Goal: Information Seeking & Learning: Learn about a topic

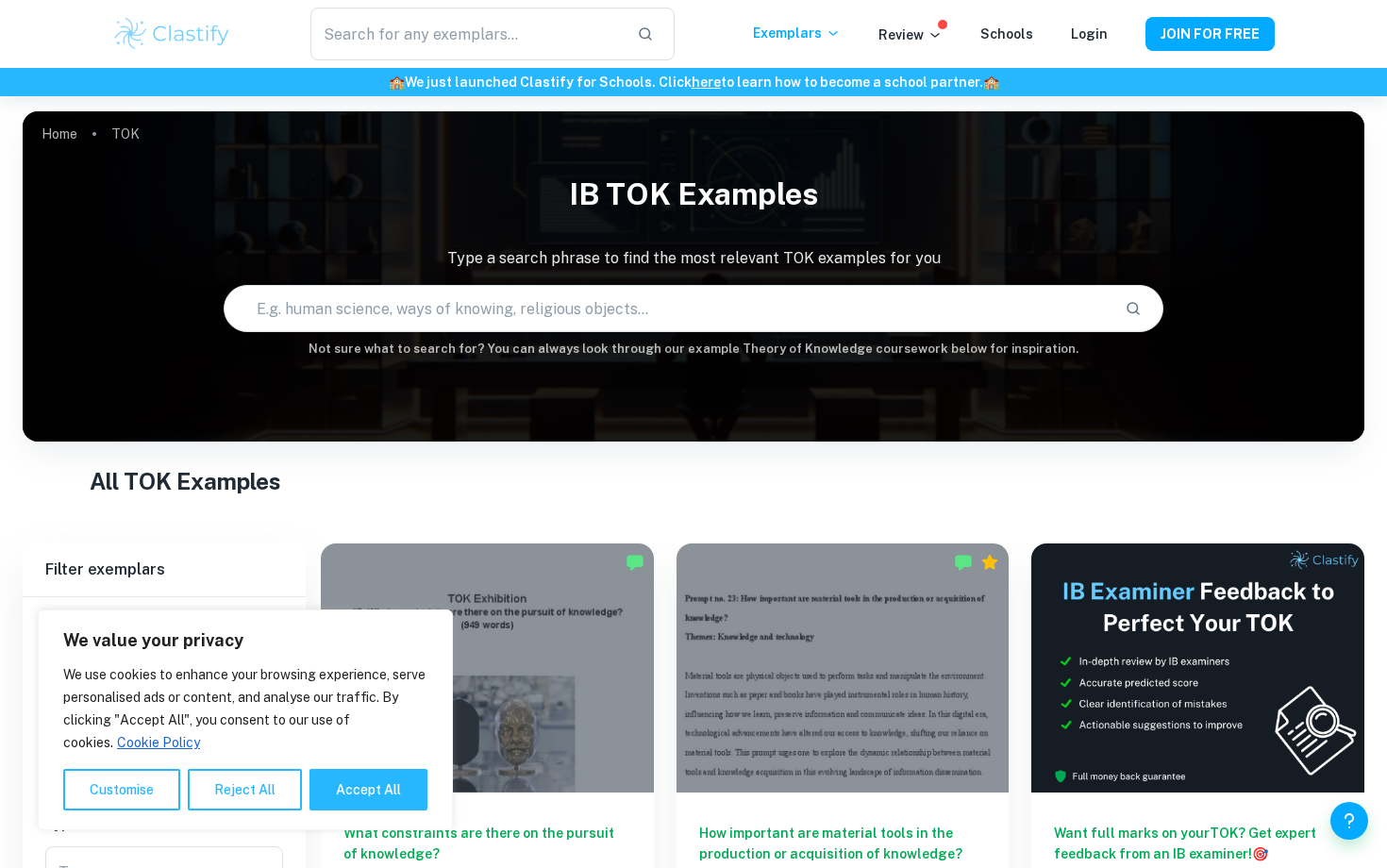
scroll to position [167, 0]
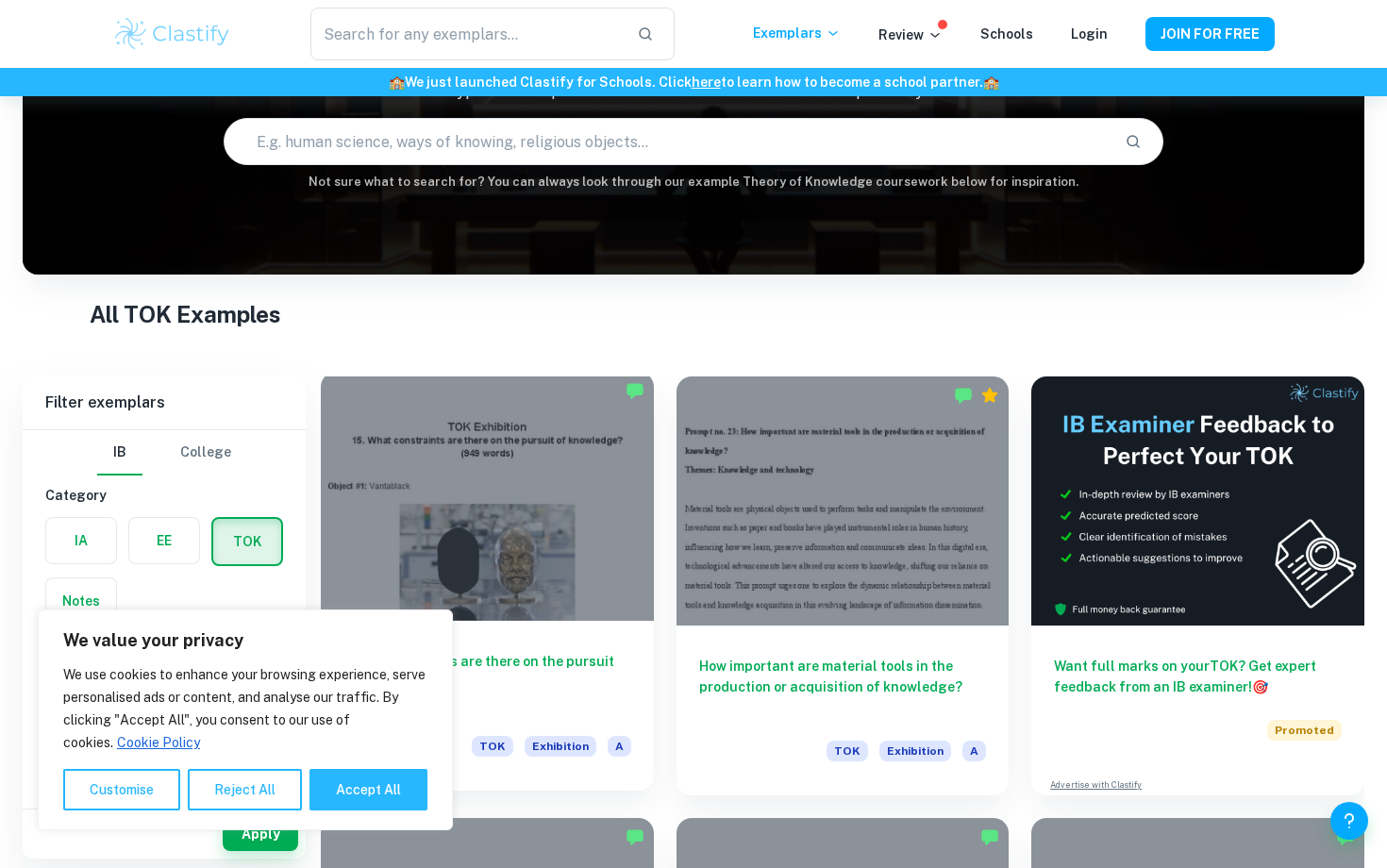
click at [469, 566] on div at bounding box center [487, 496] width 333 height 249
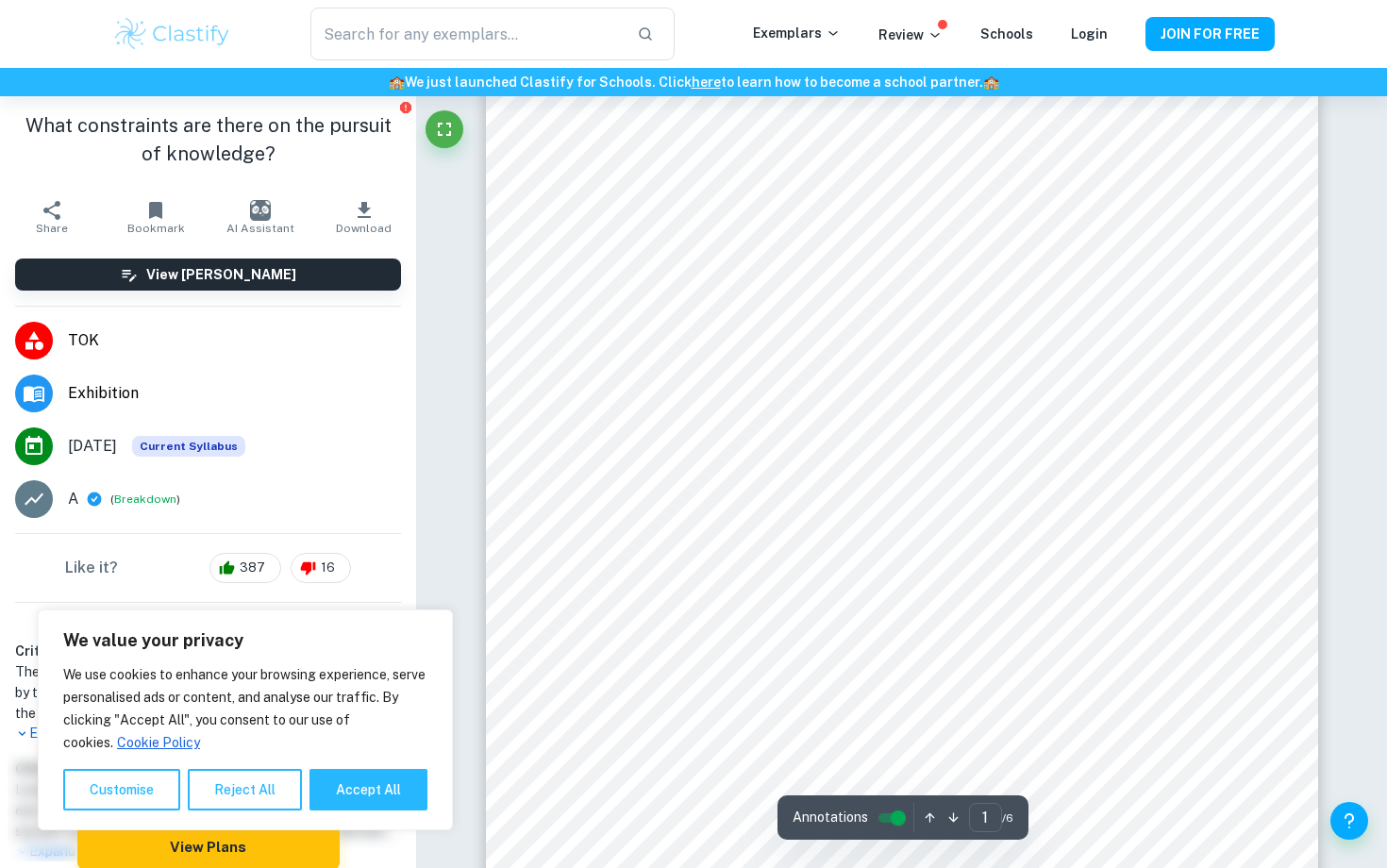
scroll to position [110, 0]
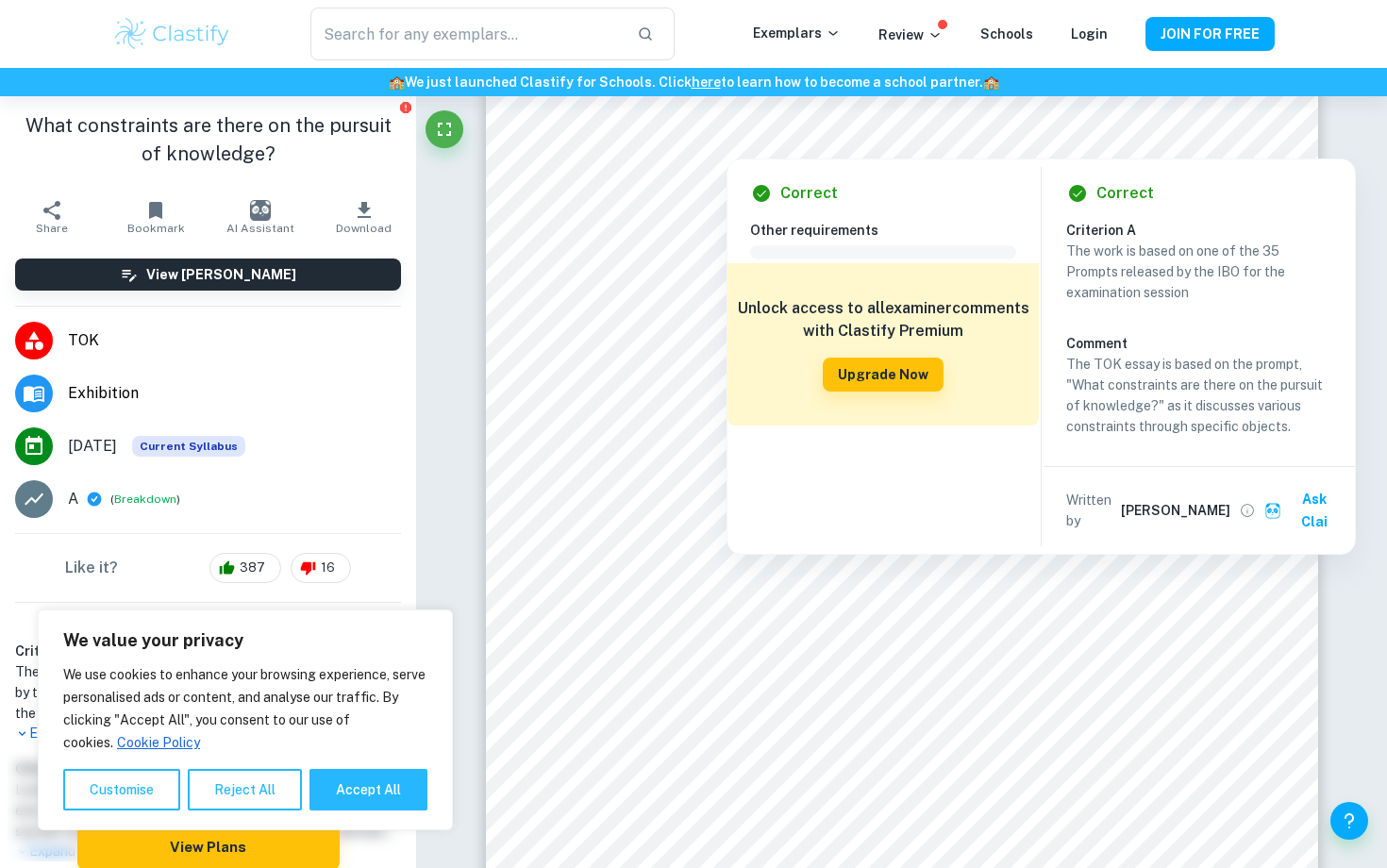
drag, startPoint x: 714, startPoint y: 145, endPoint x: 792, endPoint y: 147, distance: 78.0
click at [792, 147] on div at bounding box center [902, 143] width 544 height 22
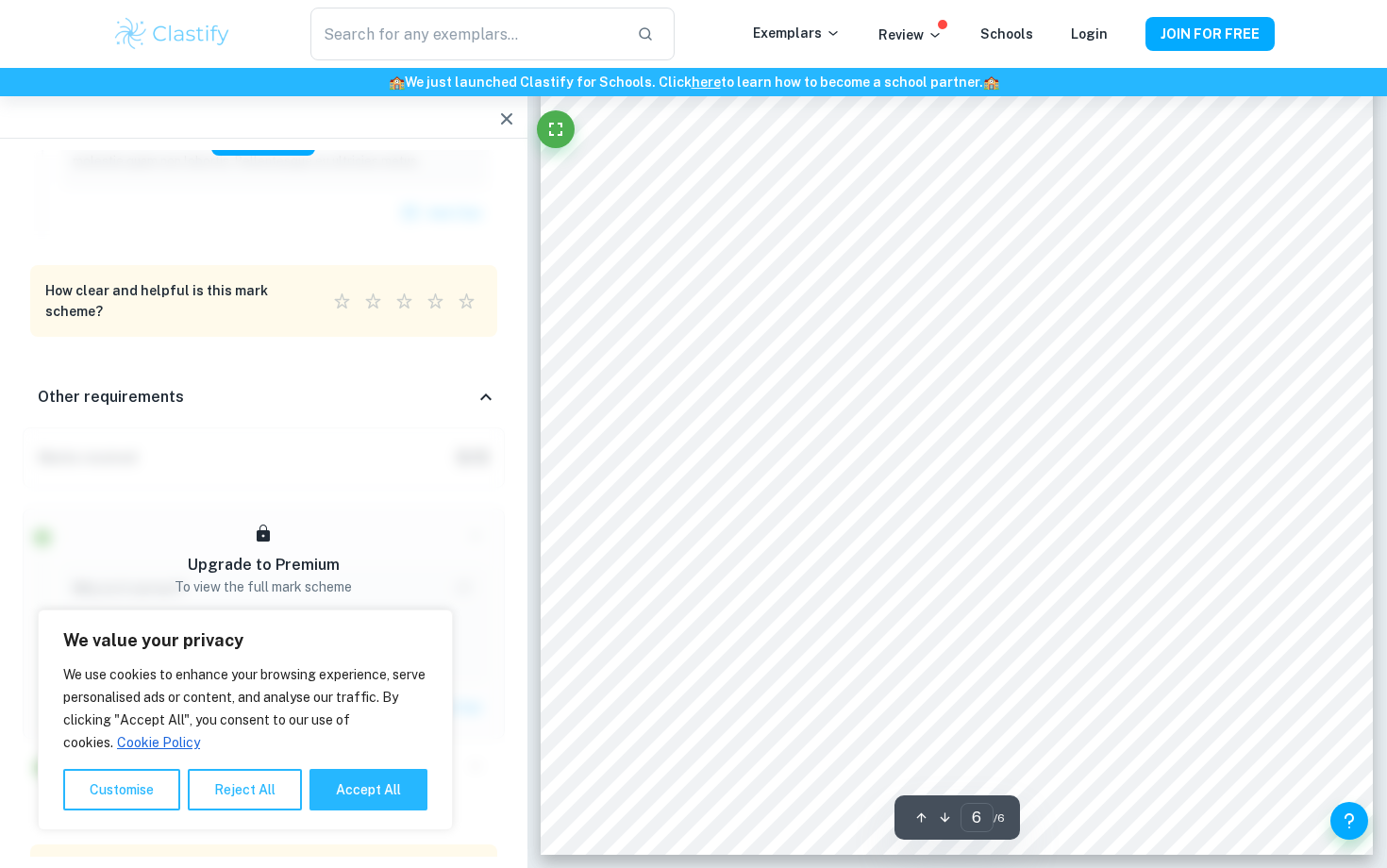
scroll to position [6028, 0]
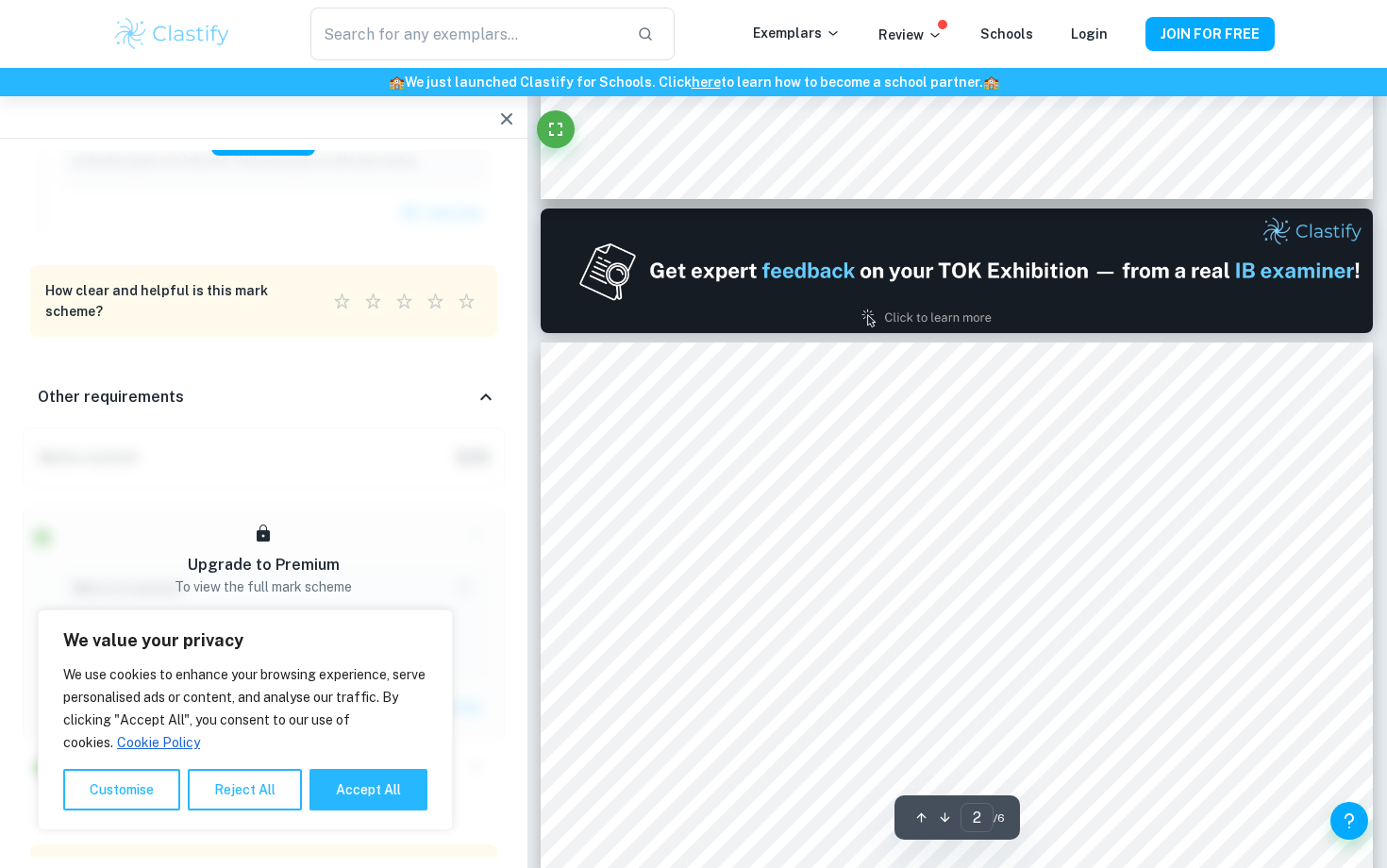
type input "1"
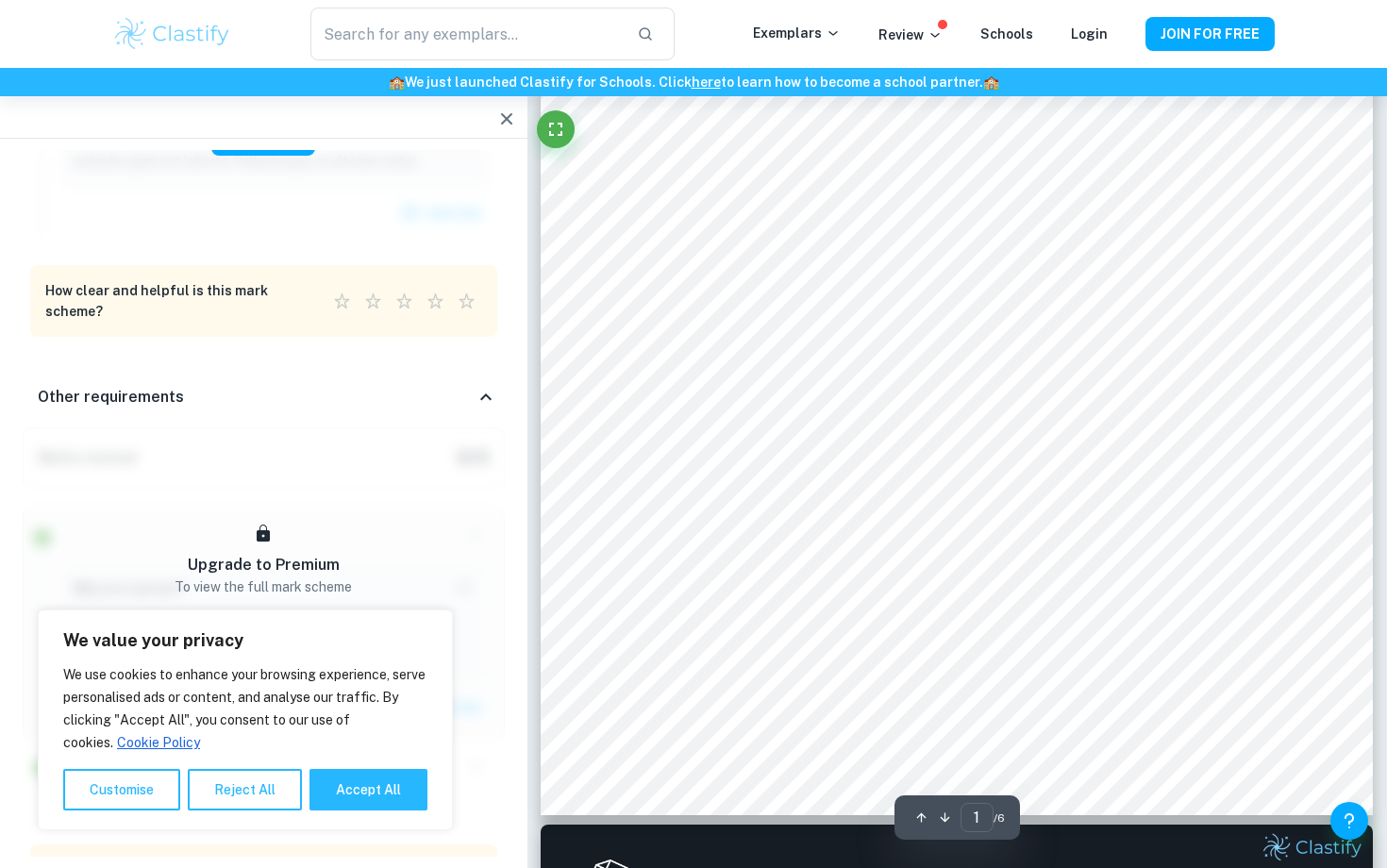
scroll to position [0, 0]
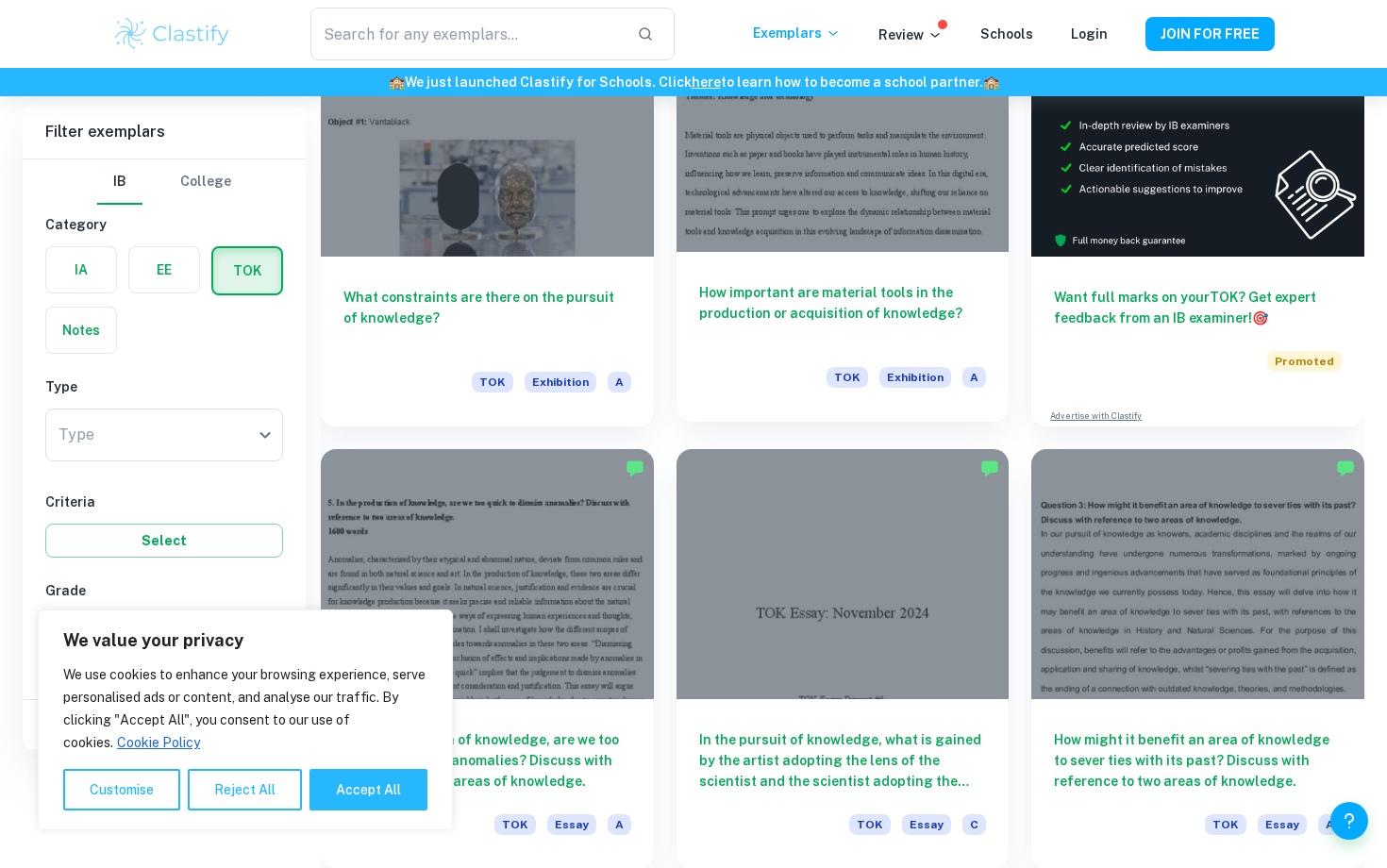
scroll to position [310, 0]
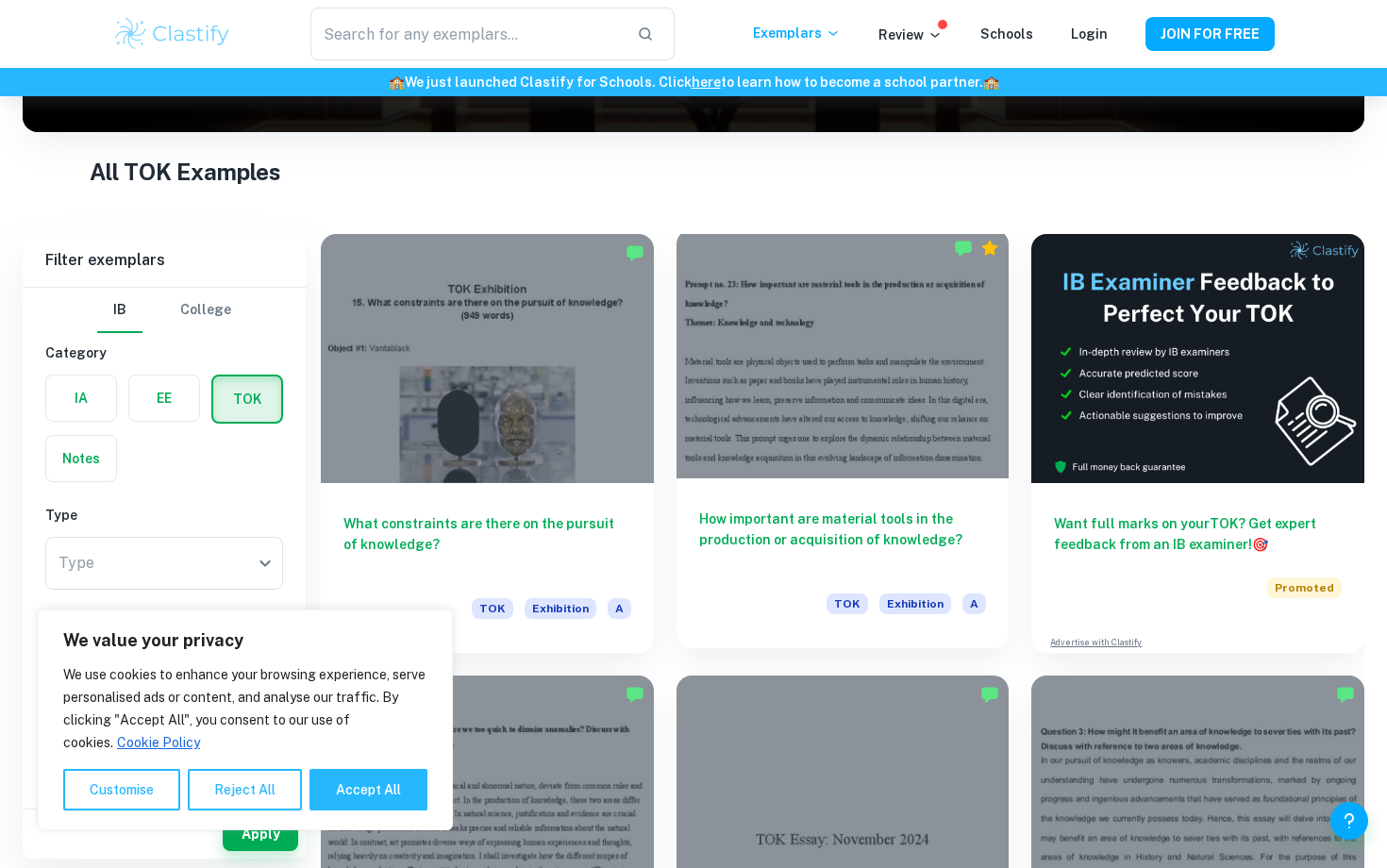
click at [820, 429] on div at bounding box center [842, 354] width 333 height 249
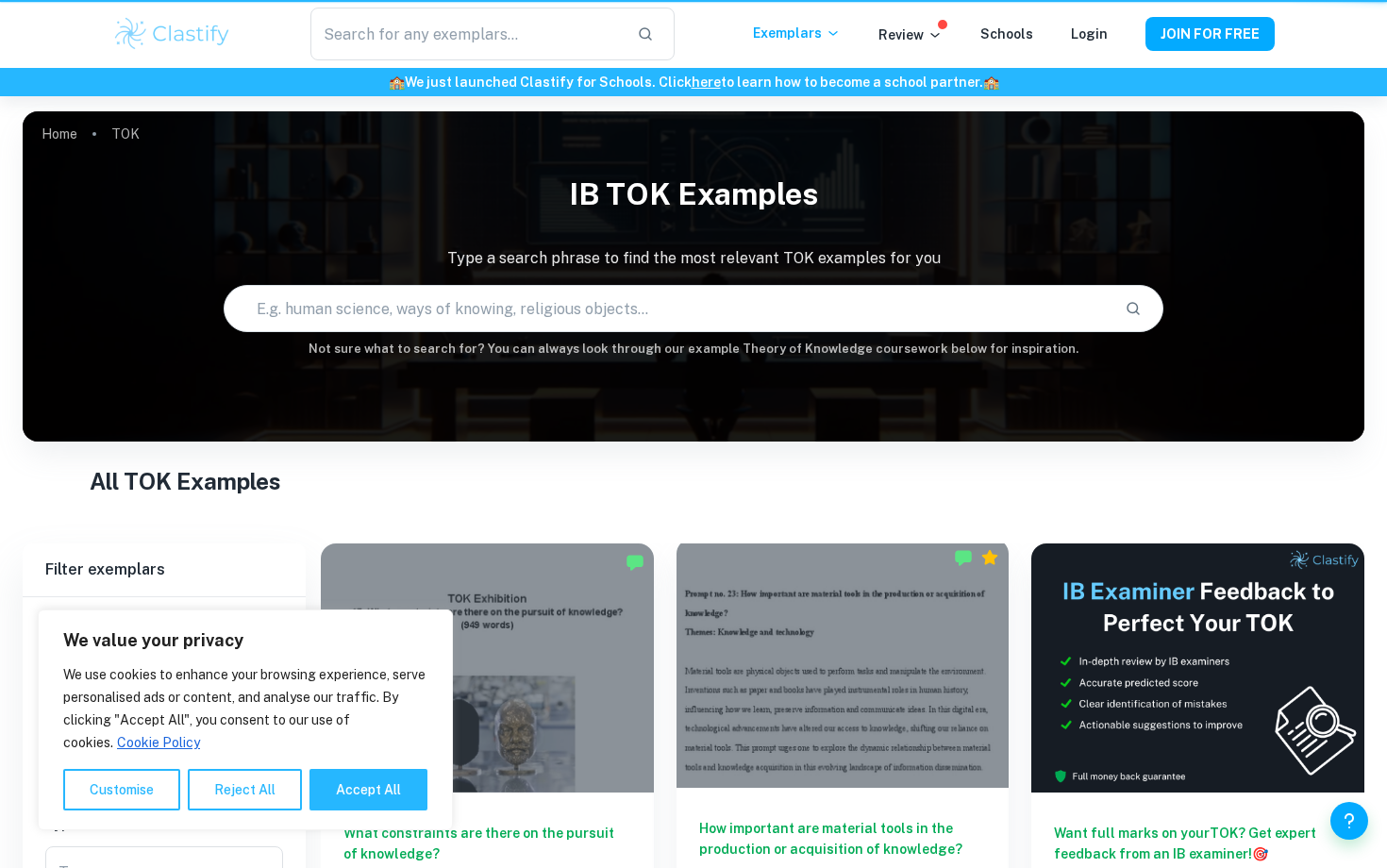
scroll to position [310, 0]
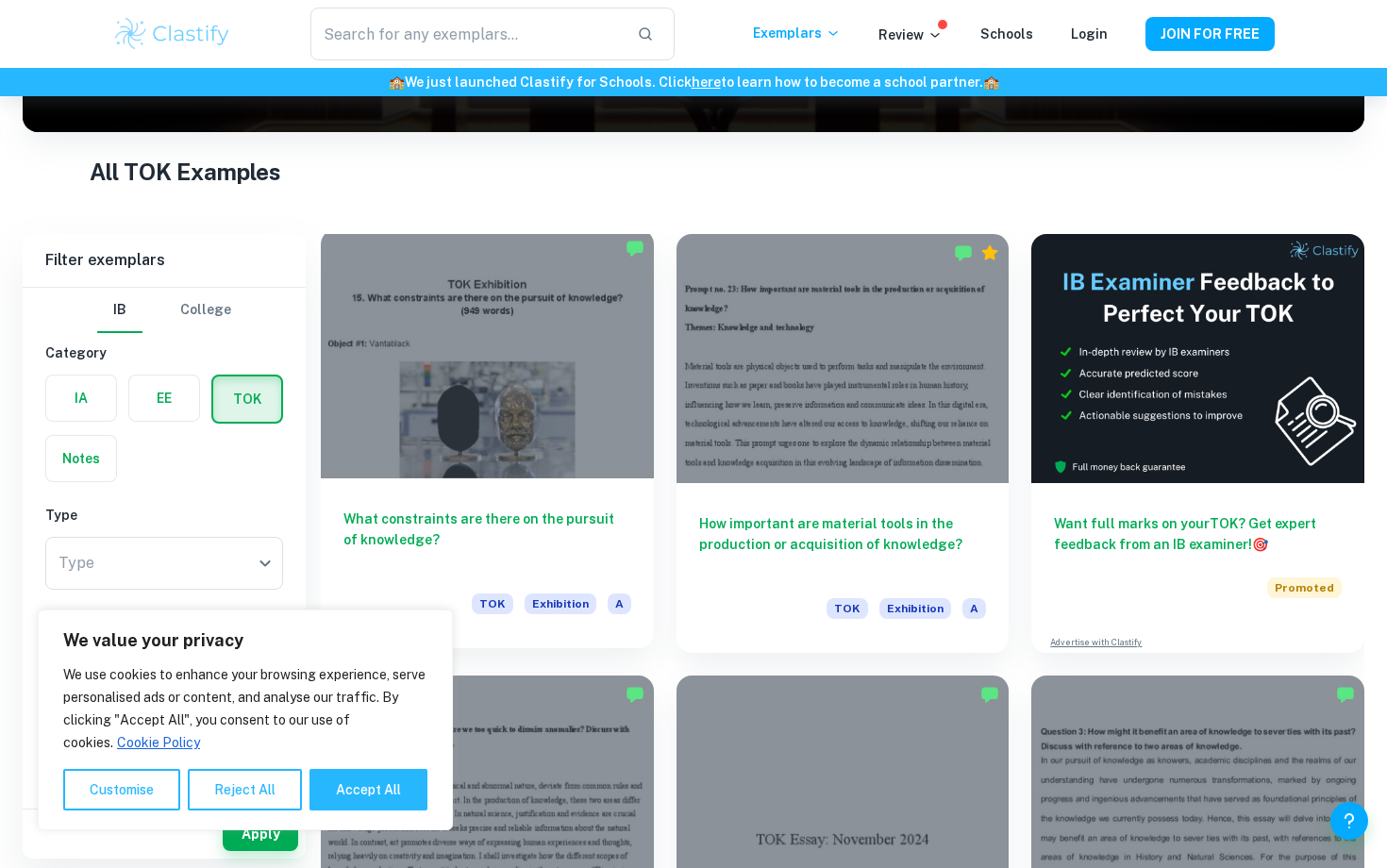
click at [540, 420] on div at bounding box center [487, 354] width 333 height 249
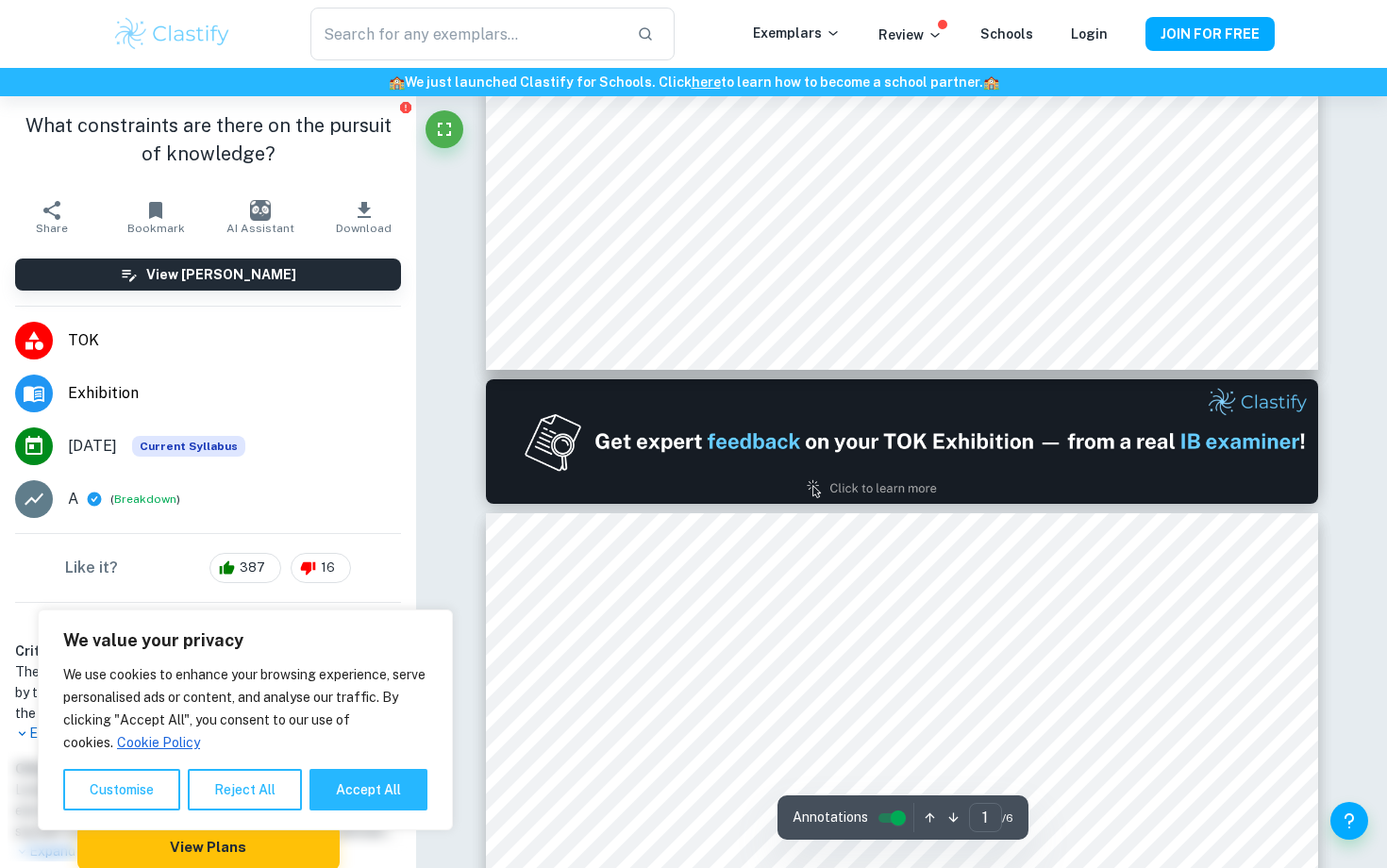
scroll to position [823, 0]
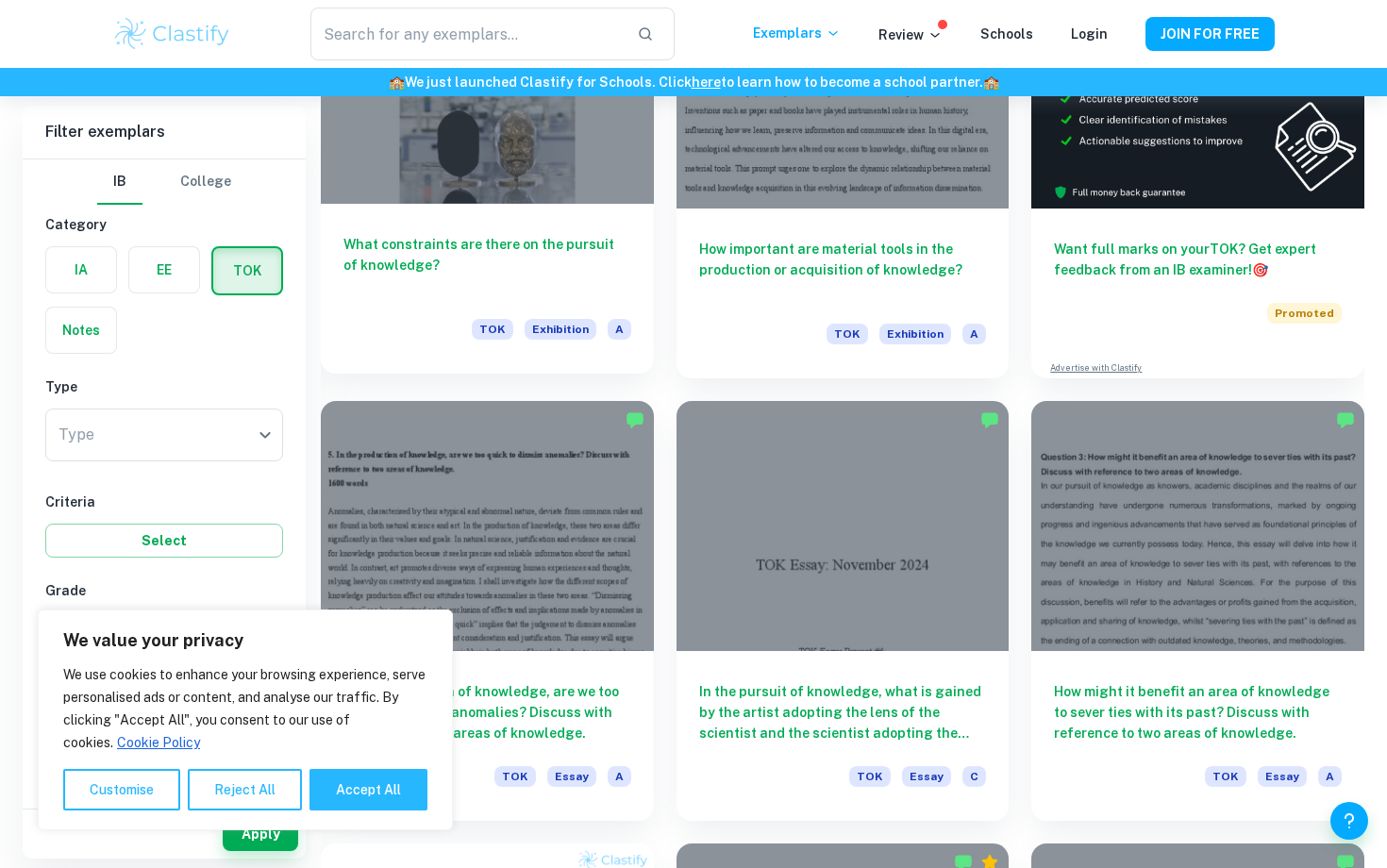
scroll to position [694, 0]
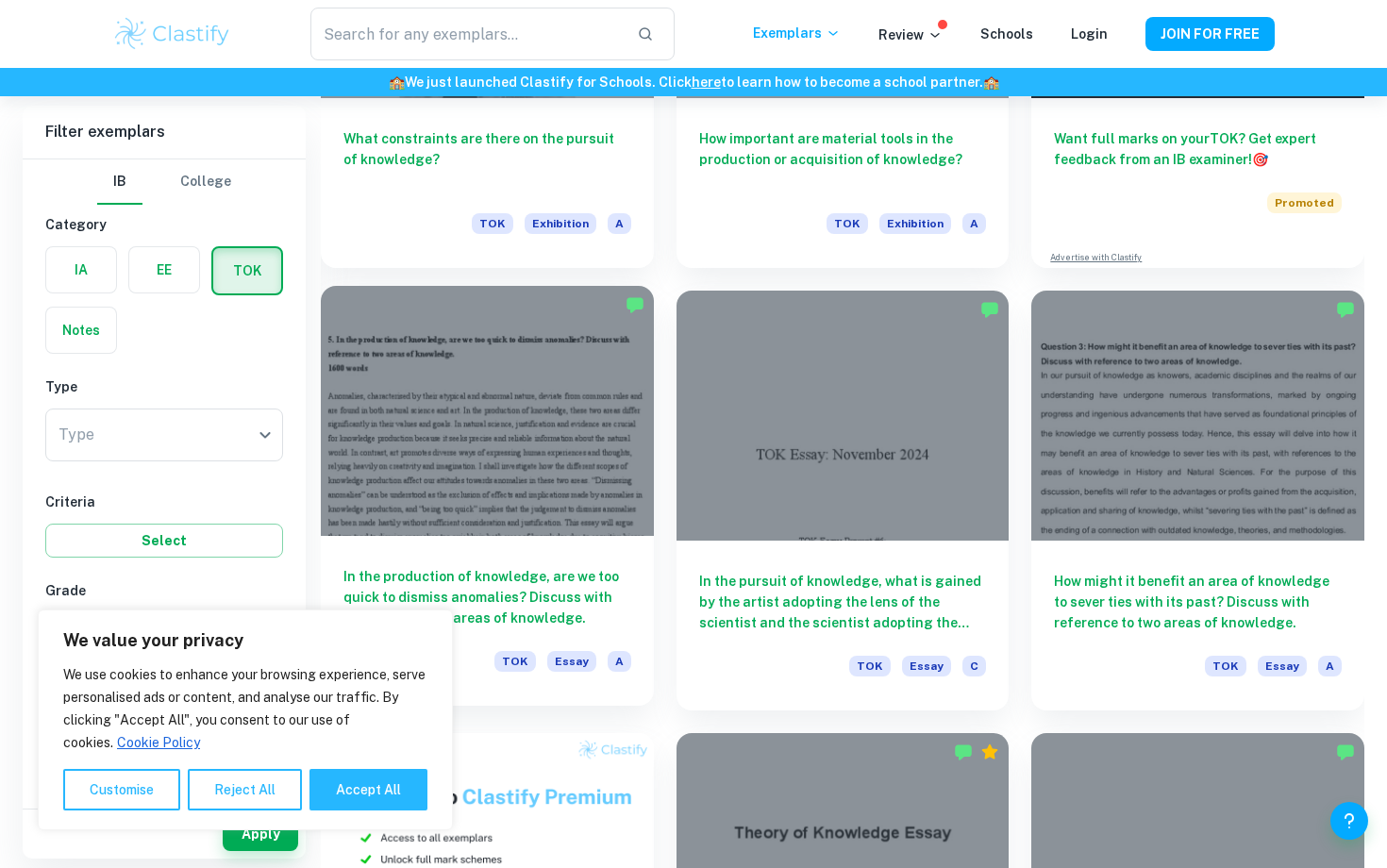
click at [432, 373] on div at bounding box center [487, 411] width 333 height 249
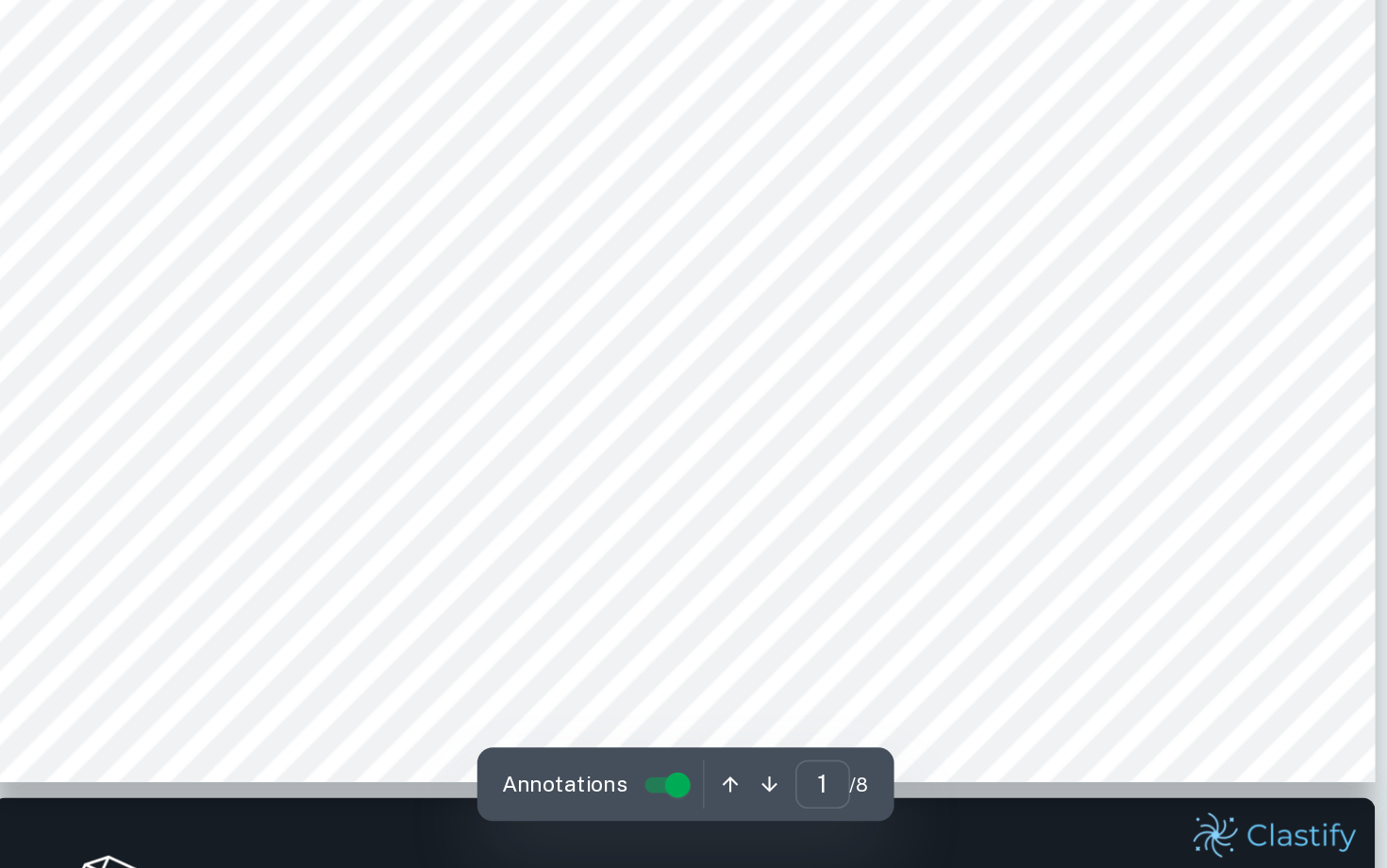
scroll to position [376, 0]
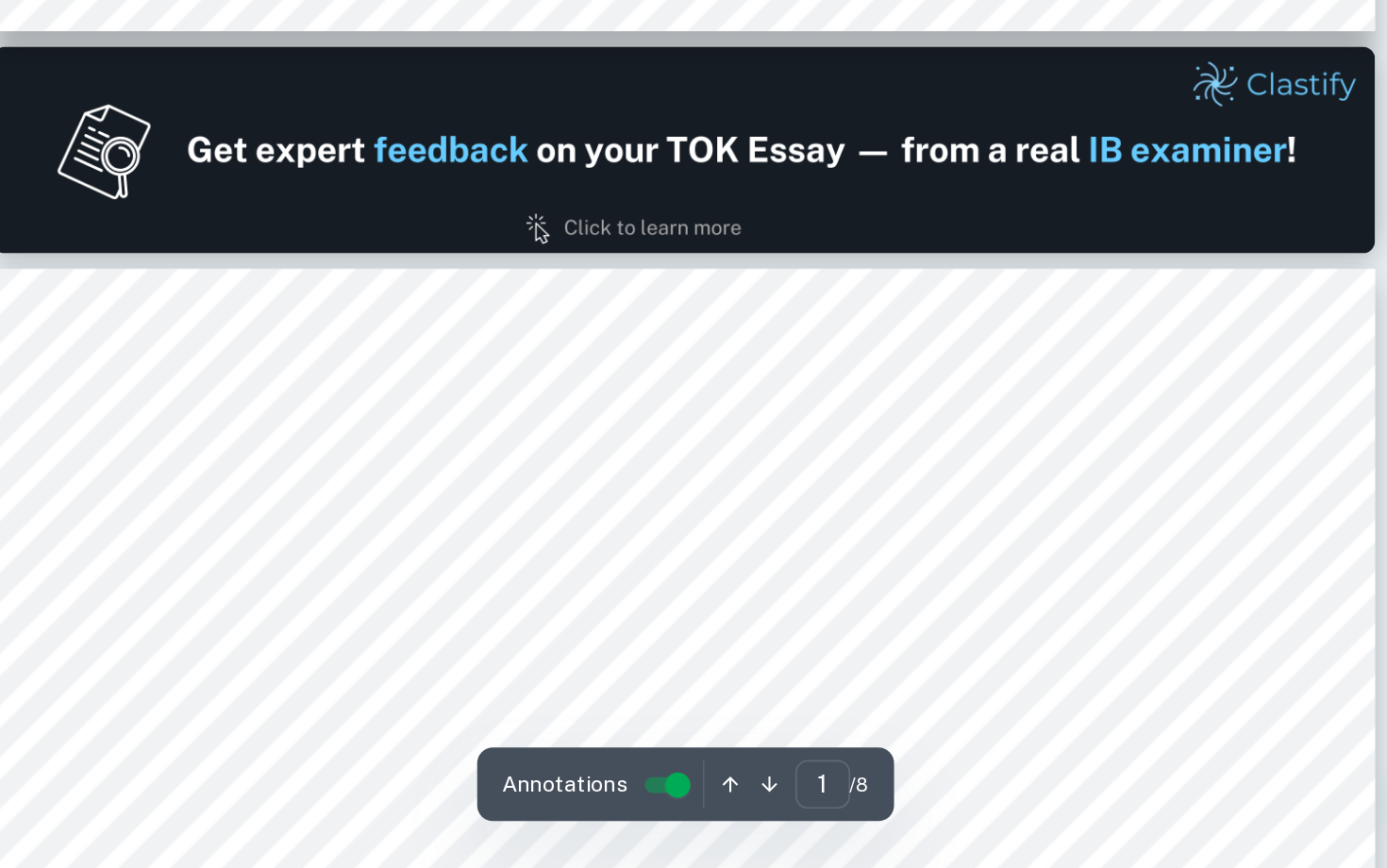
type input "2"
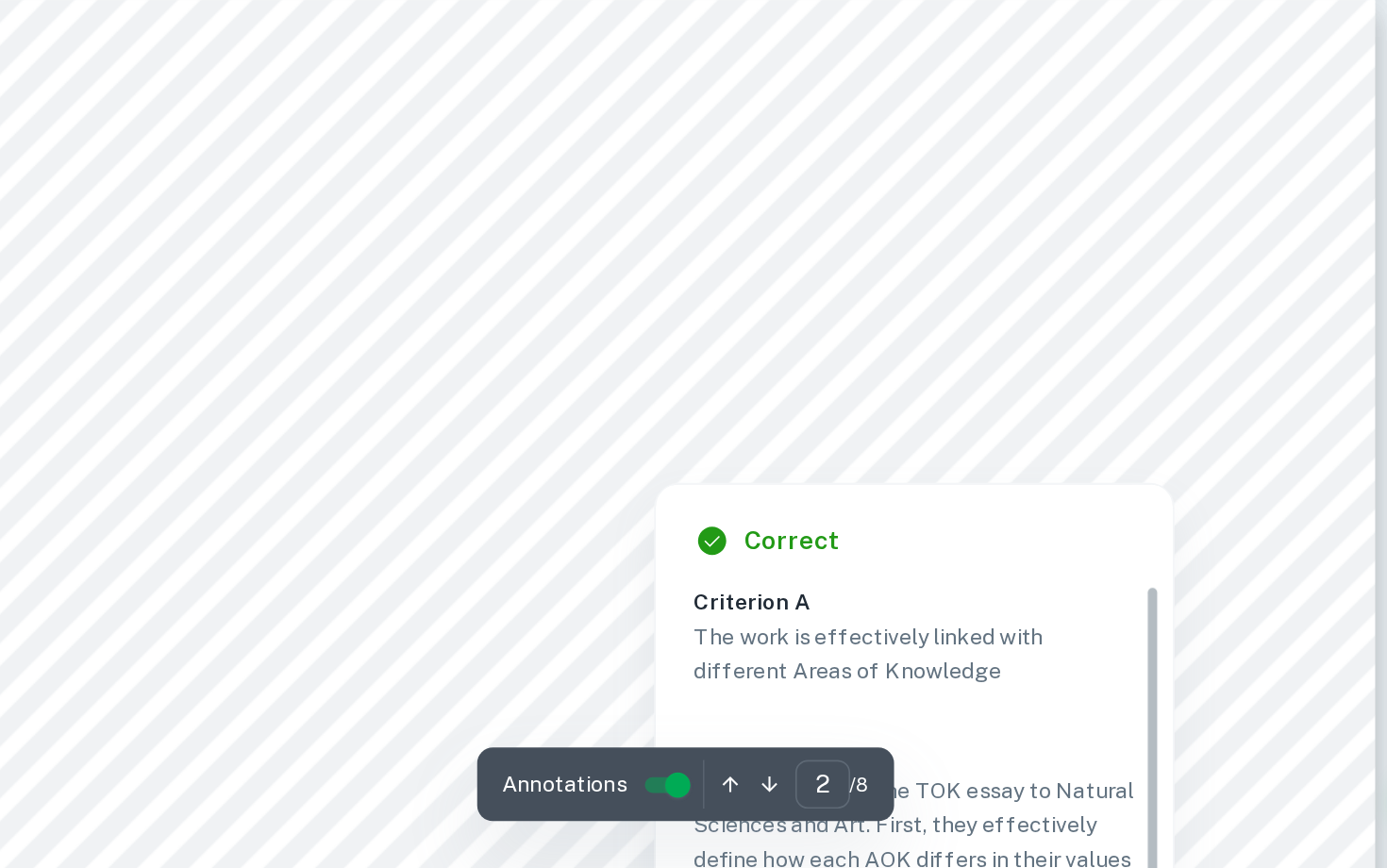
scroll to position [996, 0]
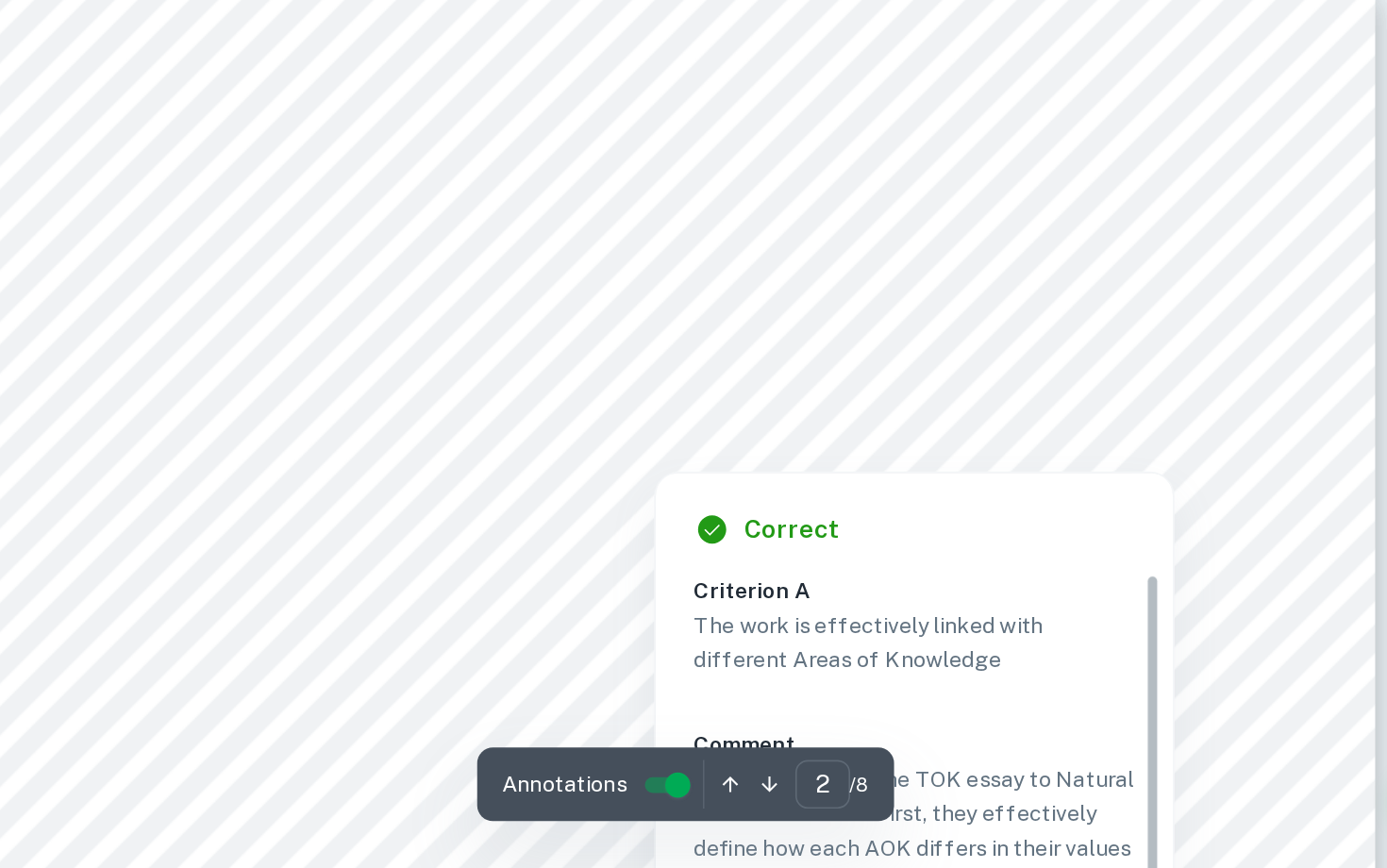
click at [693, 614] on div at bounding box center [884, 610] width 602 height 29
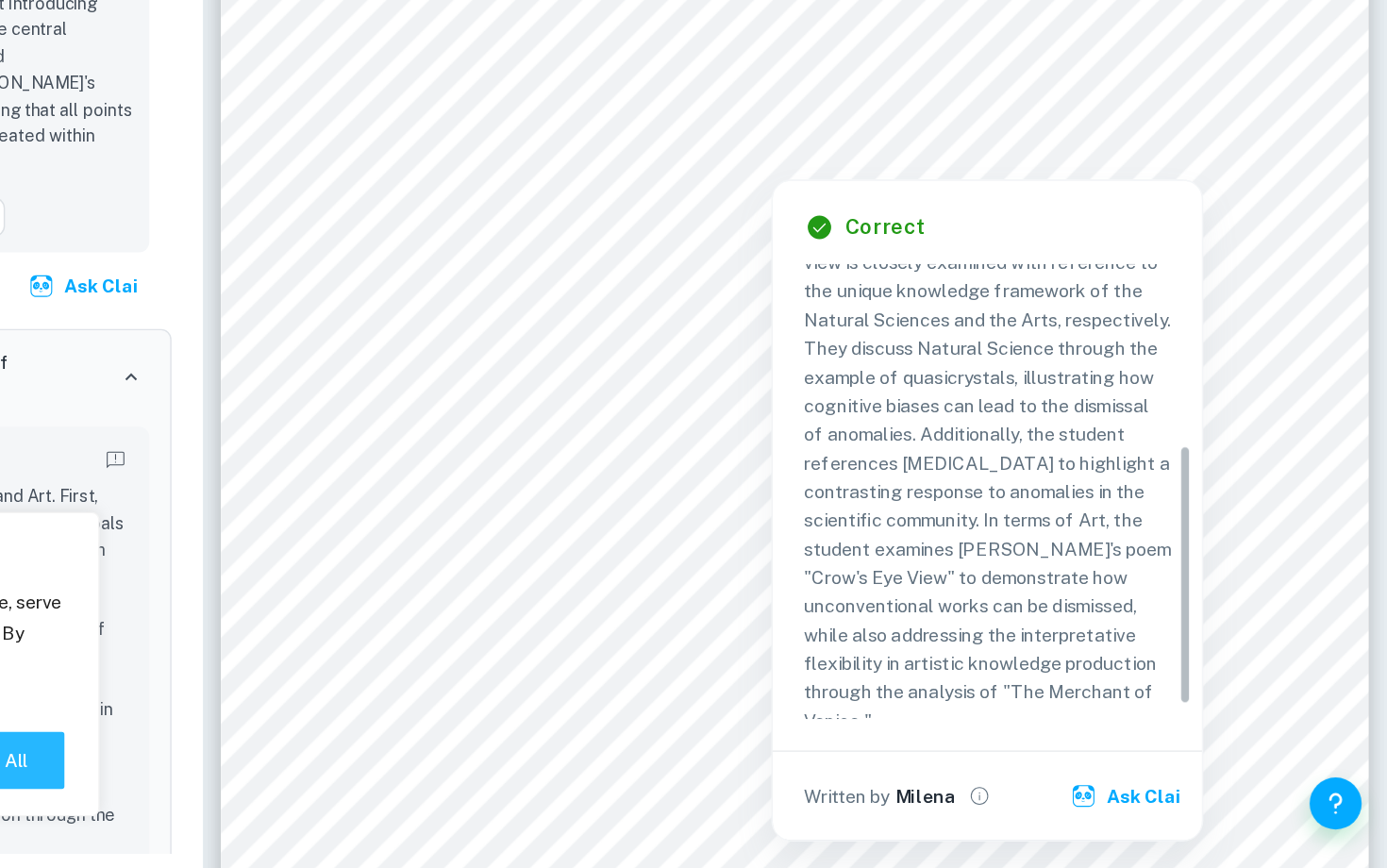
scroll to position [230, 0]
drag, startPoint x: 1237, startPoint y: 600, endPoint x: 1212, endPoint y: 731, distance: 133.4
click at [1212, 731] on div "Criterion A The work is effectively linked with different Areas of Knowledge Co…" at bounding box center [1104, 595] width 281 height 331
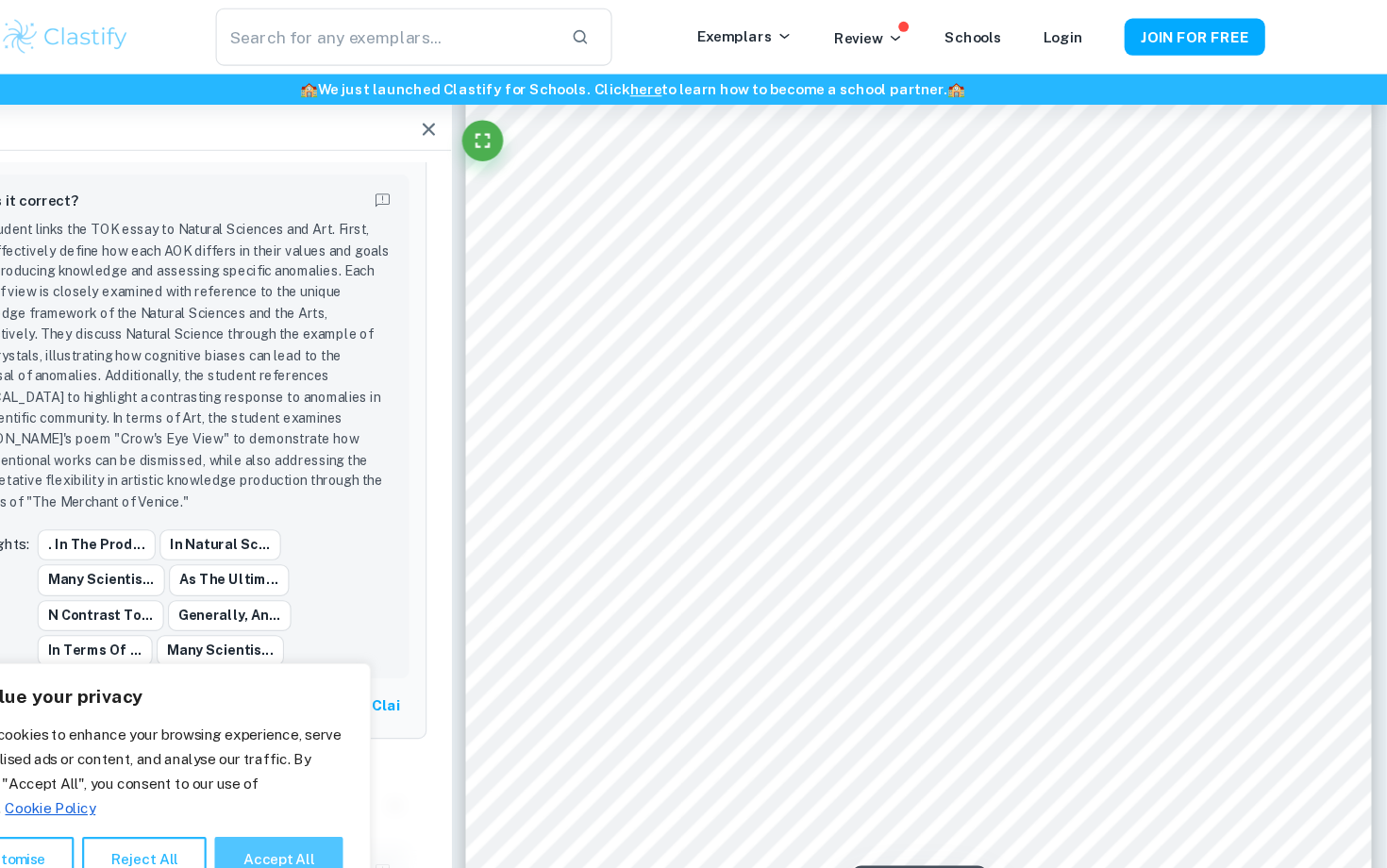
scroll to position [0, 0]
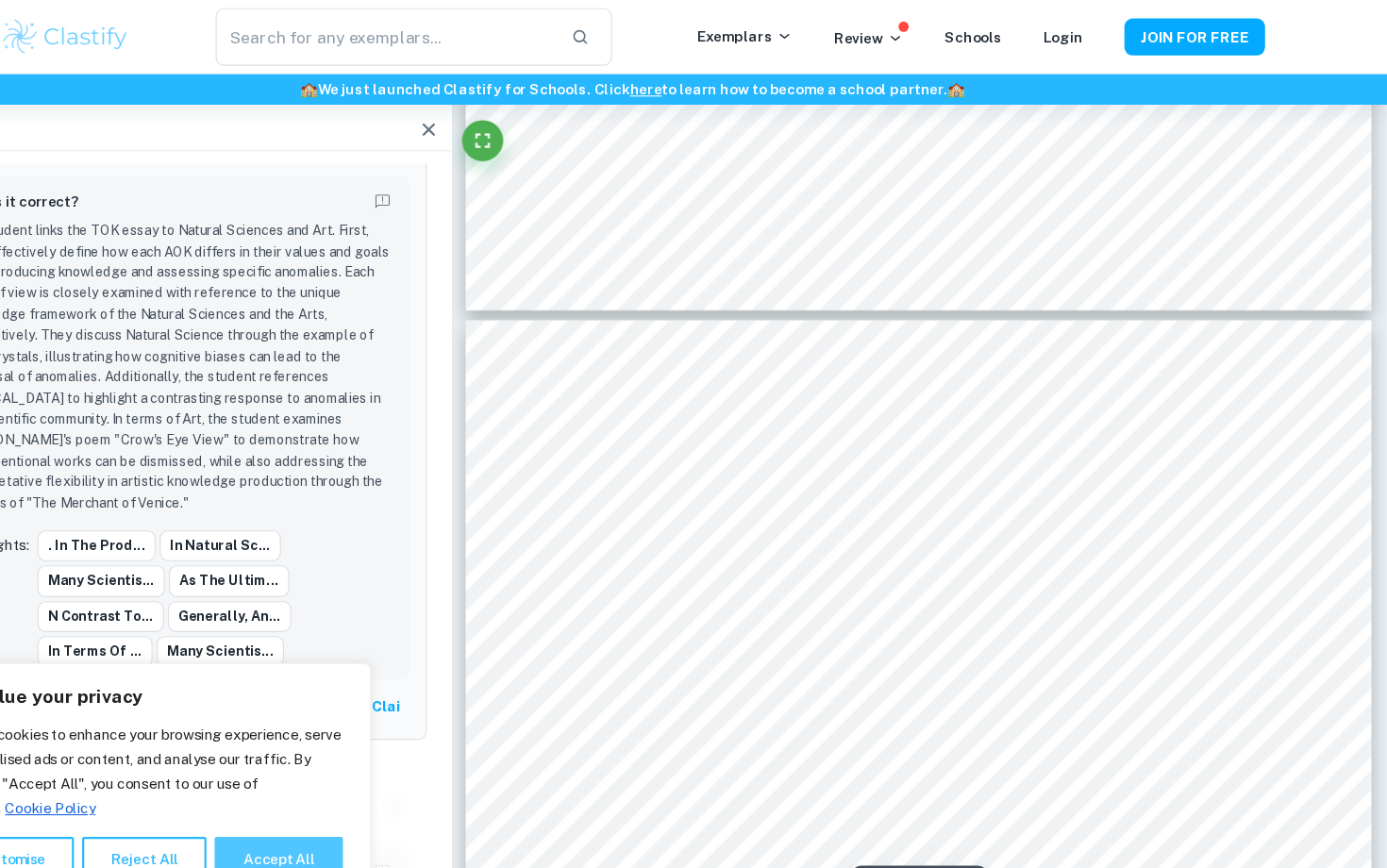
type input "3"
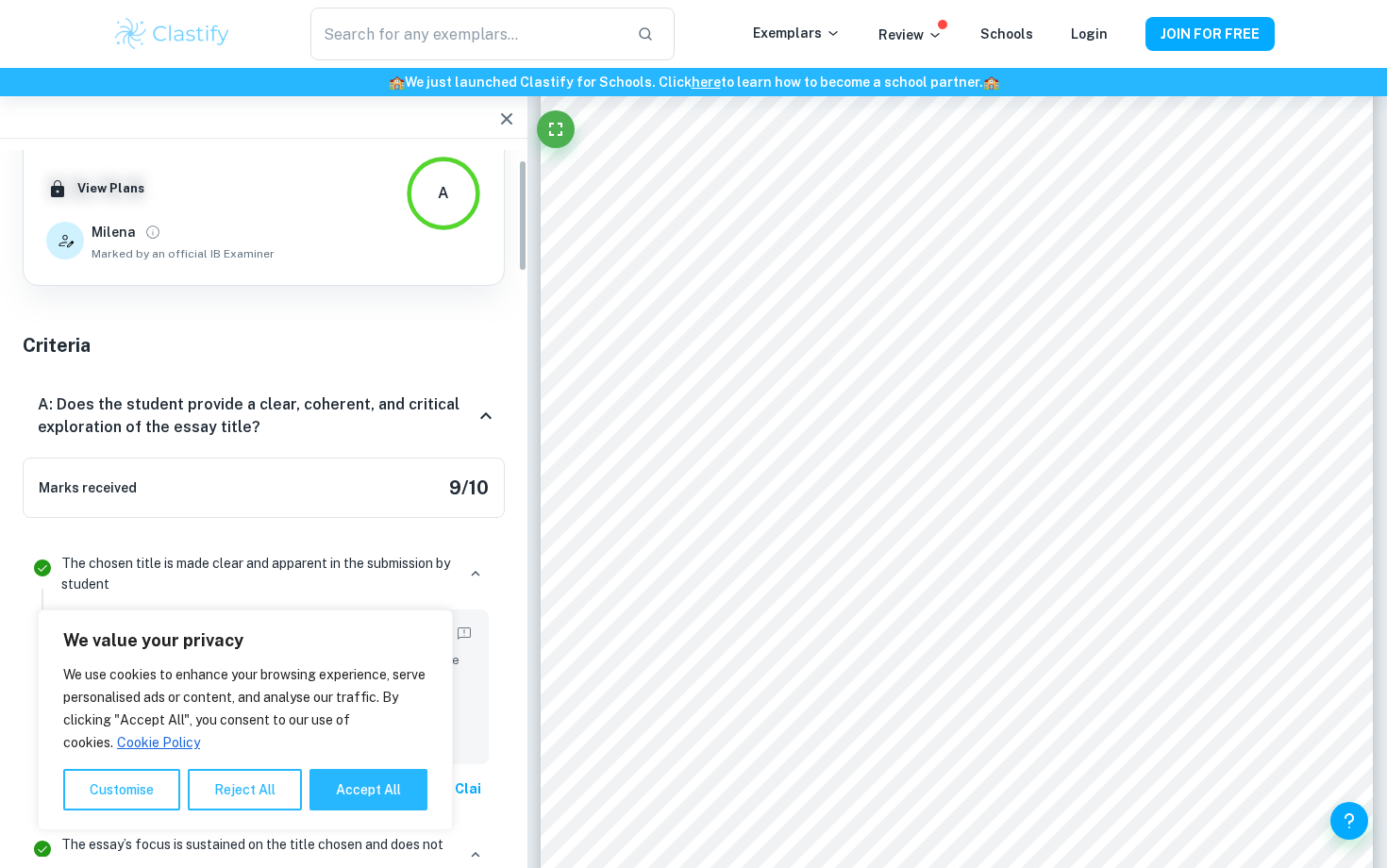
scroll to position [81, 0]
